Goal: Check status: Check status

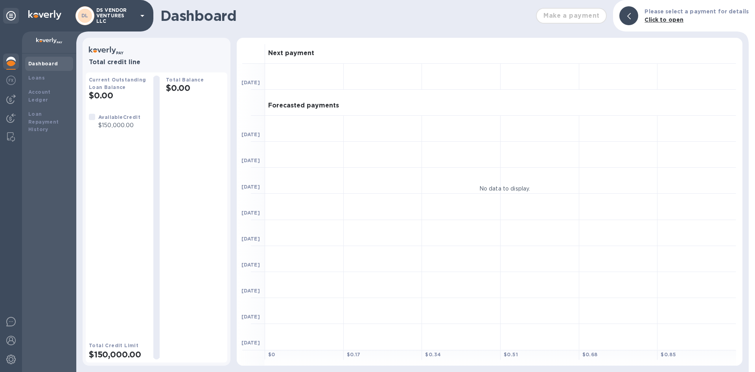
click at [116, 26] on div "DL DS VENDOR VENTURES LLC" at bounding box center [76, 15] width 153 height 31
click at [116, 16] on p "DS VENDOR VENTURES LLC" at bounding box center [115, 15] width 39 height 17
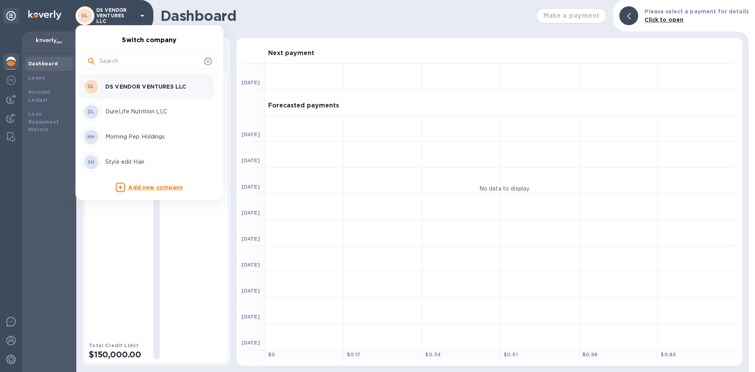
click at [138, 107] on div "DL DureLife Nutrition LLC" at bounding box center [143, 111] width 123 height 19
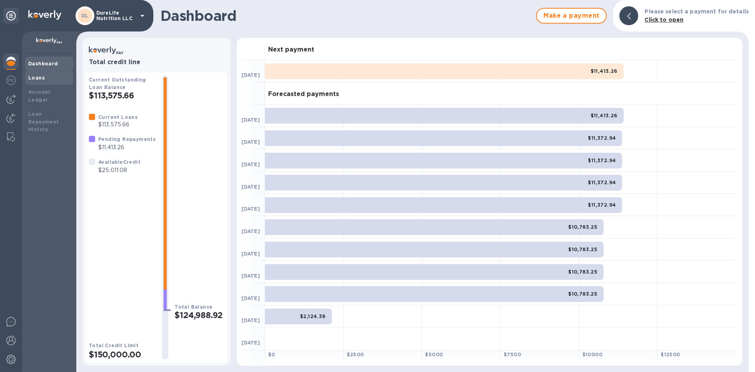
click at [54, 79] on div "Loans" at bounding box center [49, 78] width 42 height 8
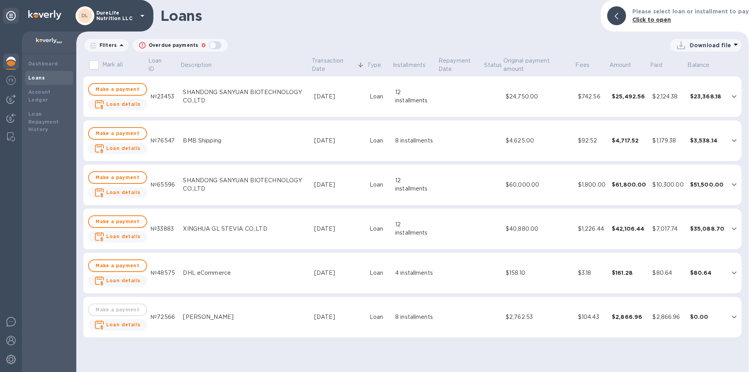
click at [421, 35] on div "Loans Please select loan or installment to pay Click to open Filters Overdue pa…" at bounding box center [412, 186] width 672 height 372
click at [701, 92] on div "$23,368.18" at bounding box center [707, 96] width 35 height 8
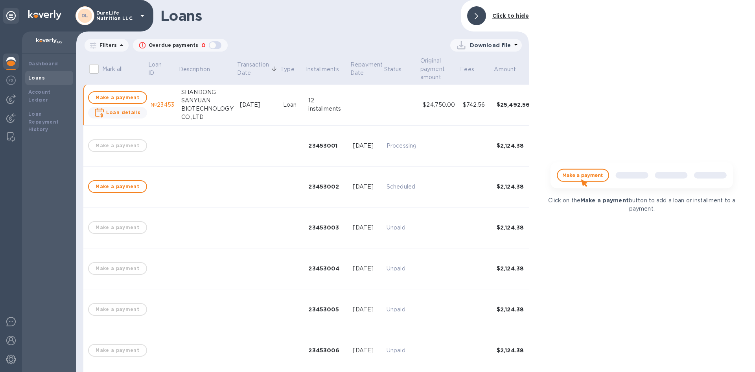
click at [396, 107] on td at bounding box center [401, 105] width 36 height 41
